Goal: Transaction & Acquisition: Book appointment/travel/reservation

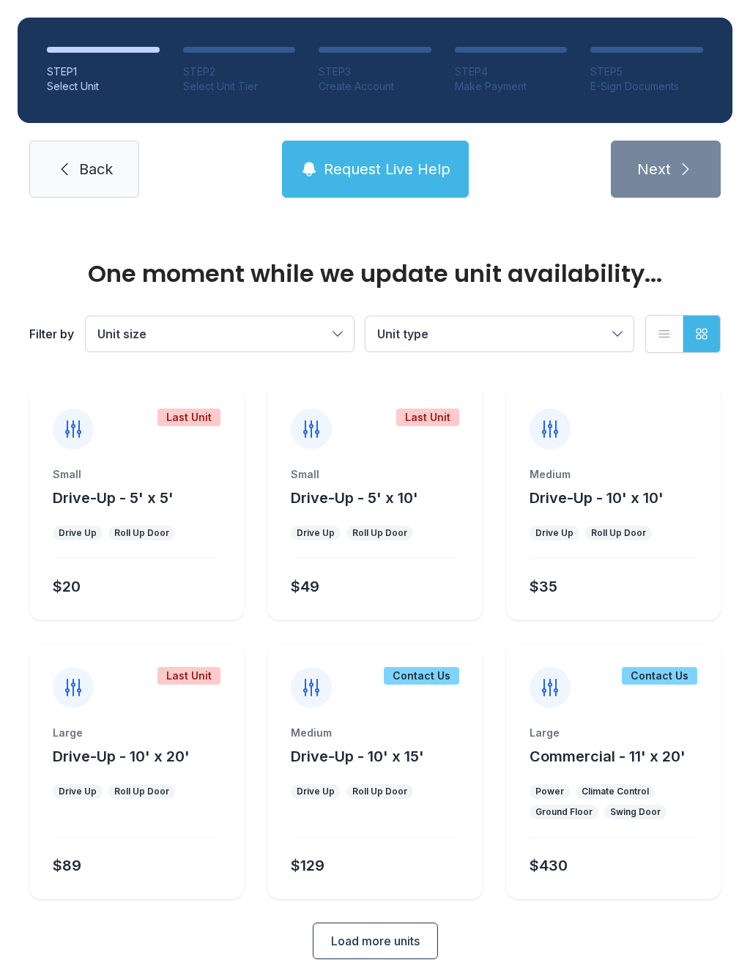
click at [100, 188] on link "Back" at bounding box center [84, 169] width 110 height 57
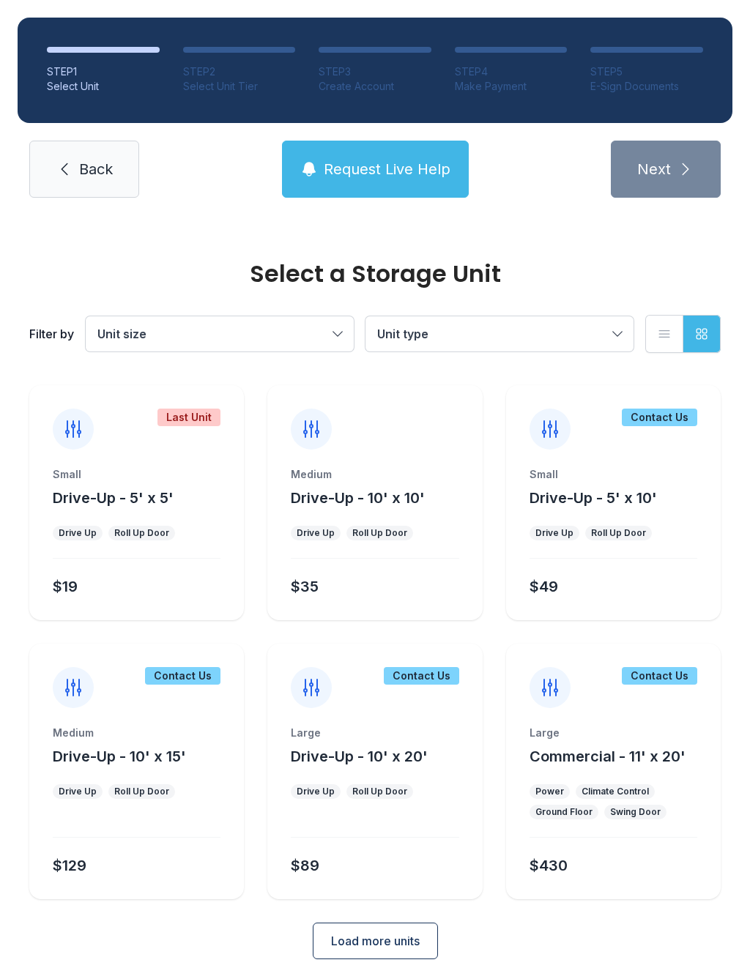
click at [96, 162] on span "Back" at bounding box center [96, 169] width 34 height 21
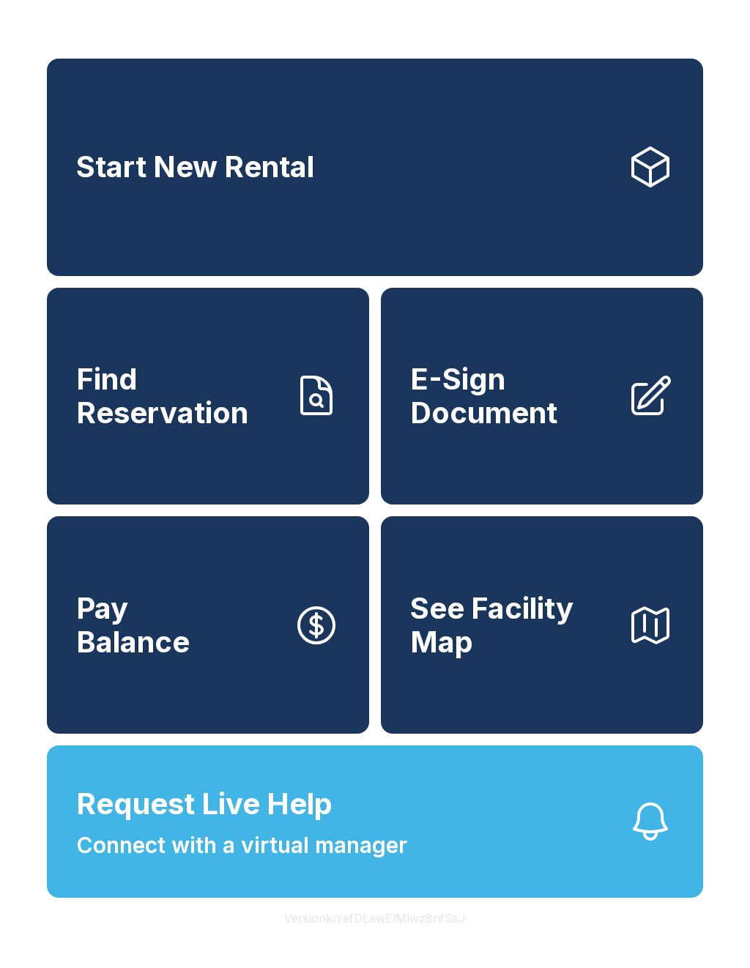
click at [429, 158] on link "Start New Rental" at bounding box center [375, 168] width 656 height 218
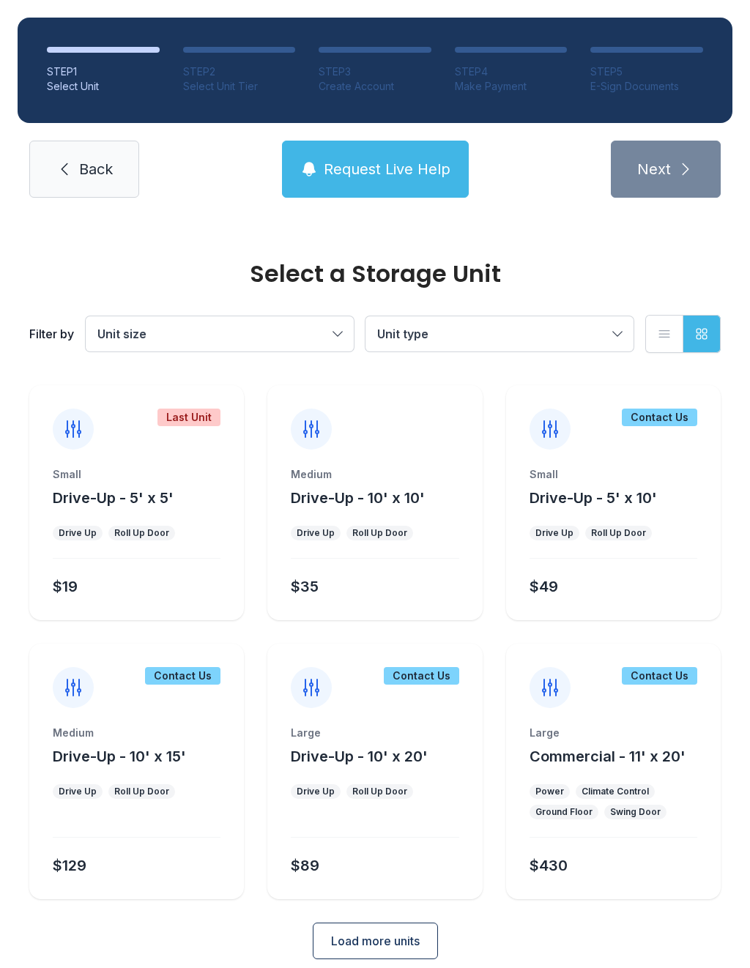
click at [392, 503] on span "Drive-Up - 10' x 10'" at bounding box center [358, 498] width 134 height 18
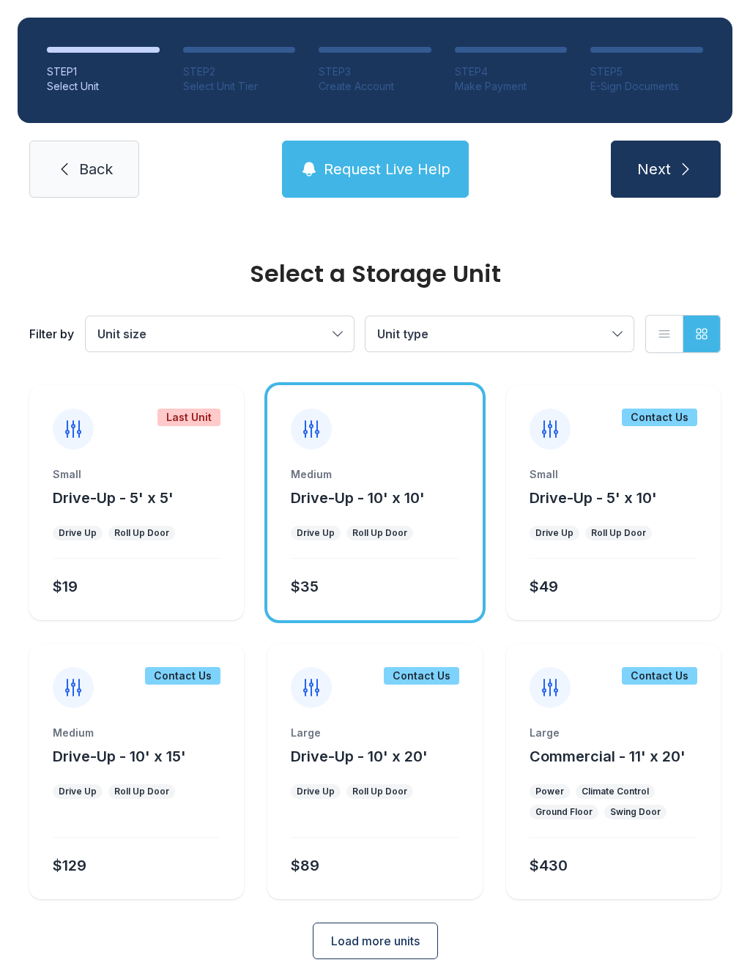
click at [672, 173] on button "Next" at bounding box center [666, 169] width 110 height 57
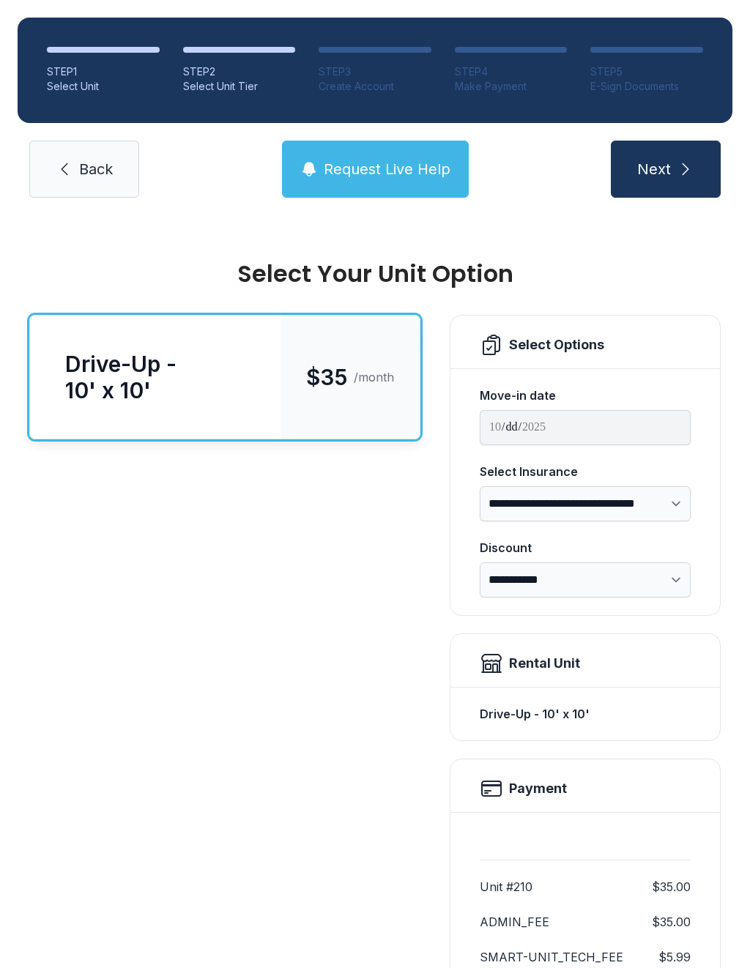
click at [672, 179] on button "Next" at bounding box center [666, 169] width 110 height 57
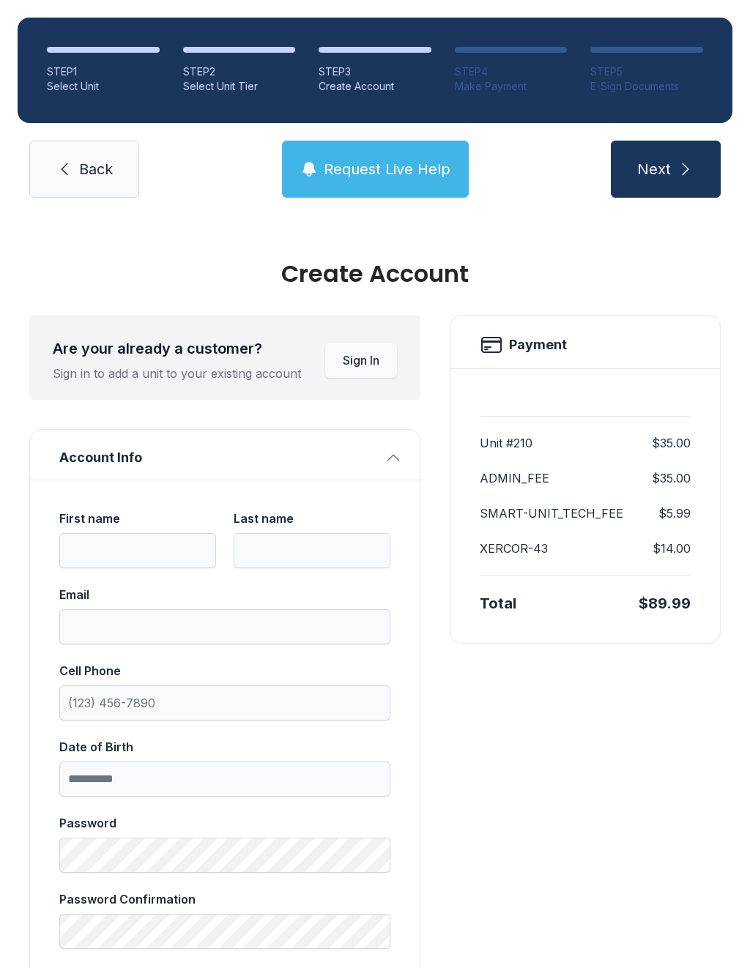
click at [667, 154] on button "Next" at bounding box center [666, 169] width 110 height 57
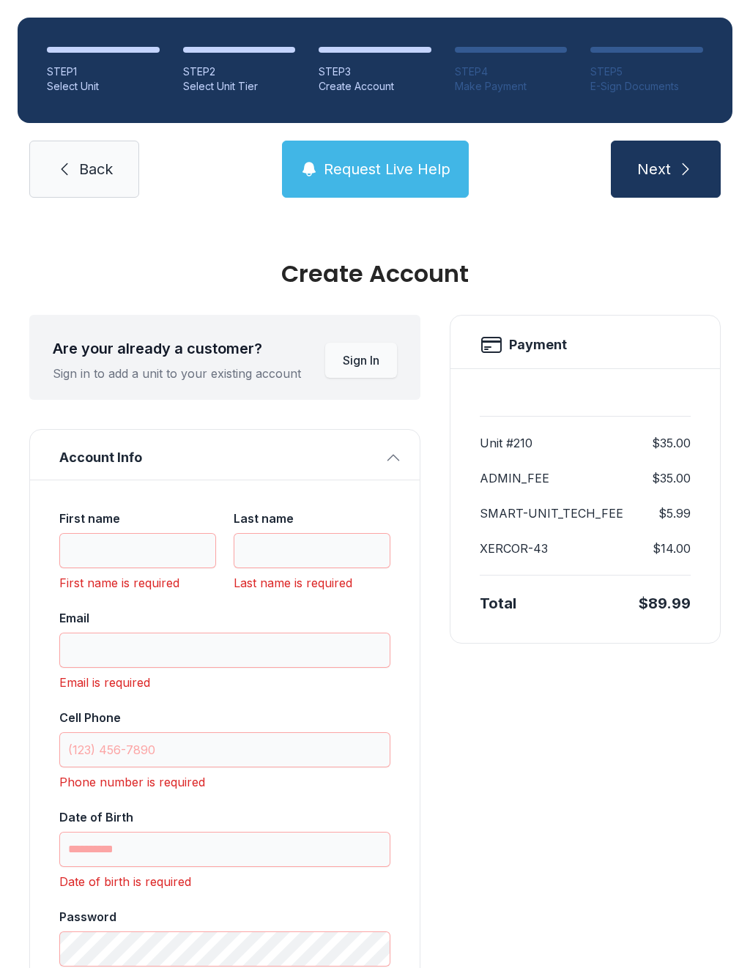
click at [89, 174] on span "Back" at bounding box center [96, 169] width 34 height 21
click at [88, 173] on span "Back" at bounding box center [96, 169] width 34 height 21
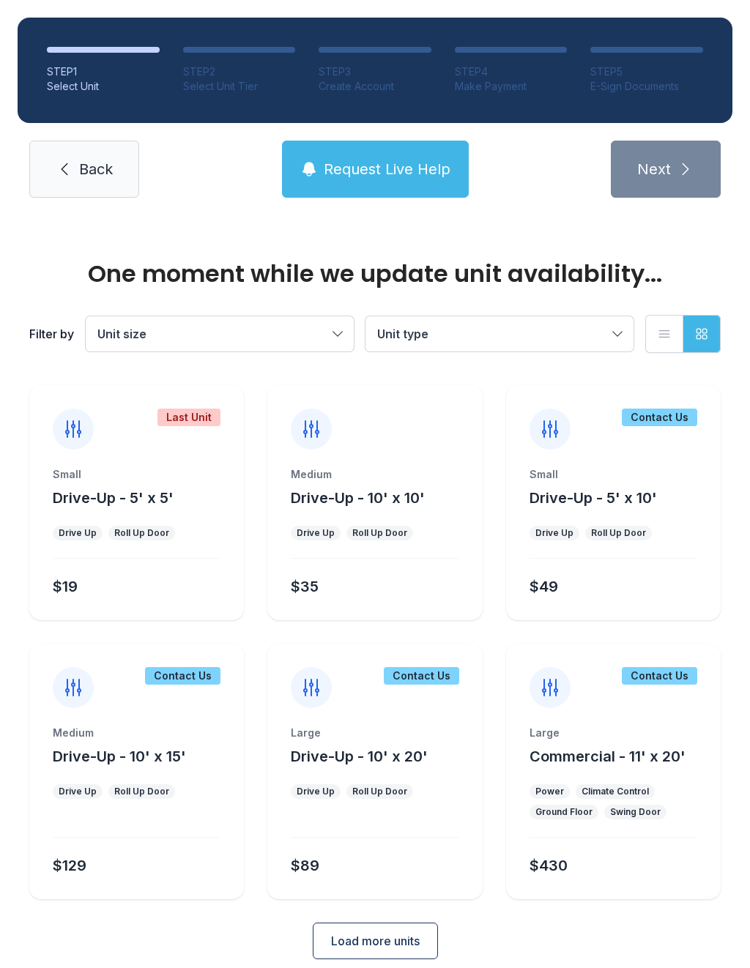
click at [84, 162] on span "Back" at bounding box center [96, 169] width 34 height 21
